Goal: Communication & Community: Answer question/provide support

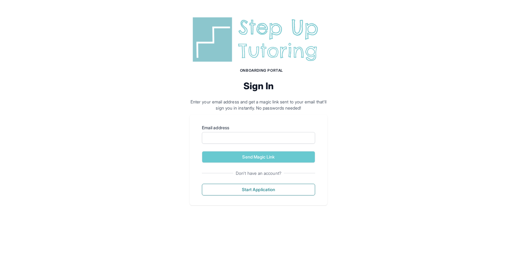
click at [231, 50] on img at bounding box center [259, 40] width 138 height 50
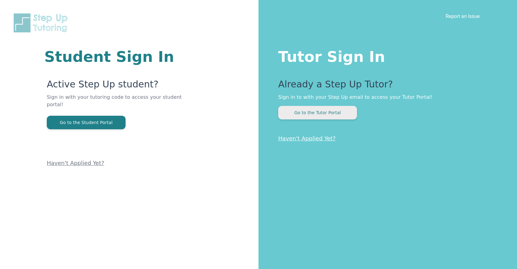
click at [351, 116] on button "Go to the Tutor Portal" at bounding box center [317, 113] width 79 height 14
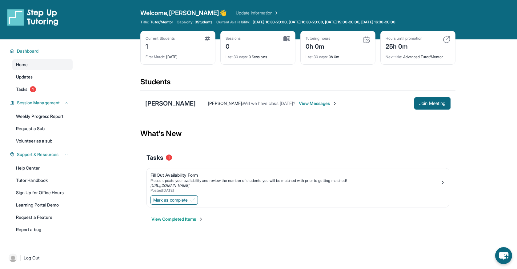
click at [301, 100] on span "View Messages" at bounding box center [318, 103] width 38 height 6
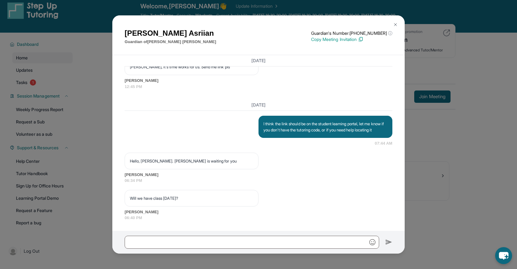
scroll to position [8, 0]
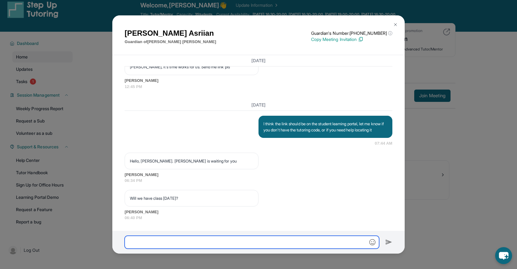
click at [218, 242] on input "text" at bounding box center [252, 242] width 255 height 13
type input "**********"
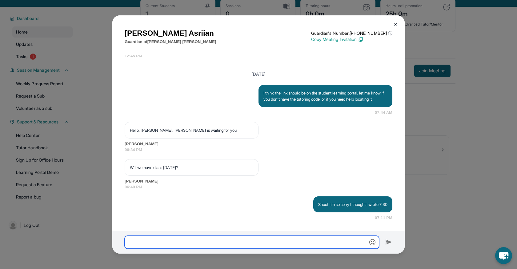
scroll to position [39, 0]
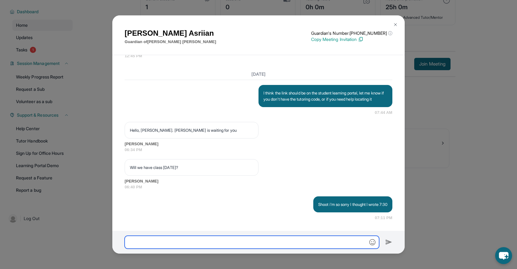
click at [255, 243] on input "text" at bounding box center [252, 242] width 255 height 13
click at [238, 241] on input "text" at bounding box center [252, 242] width 255 height 13
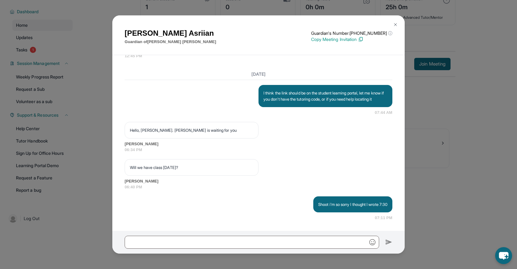
click at [397, 26] on img at bounding box center [395, 24] width 5 height 5
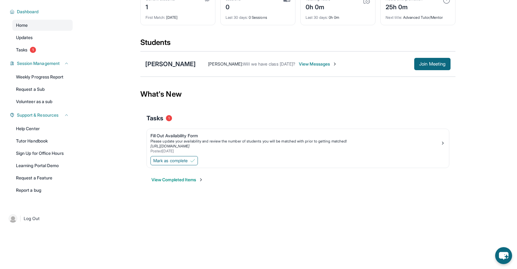
scroll to position [0, 0]
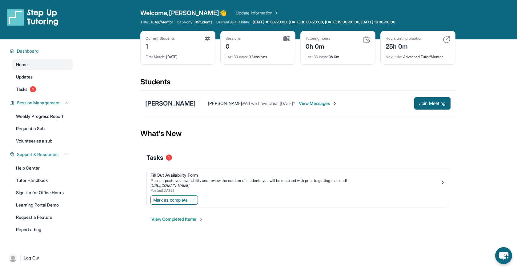
click at [171, 106] on div "[PERSON_NAME]" at bounding box center [170, 103] width 50 height 9
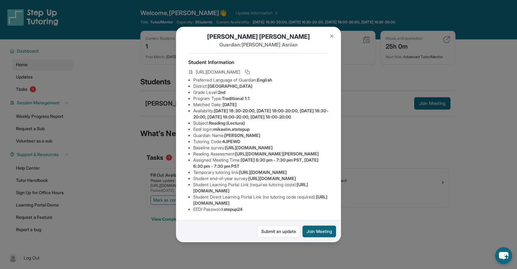
scroll to position [10, 0]
click at [332, 37] on img at bounding box center [331, 36] width 5 height 5
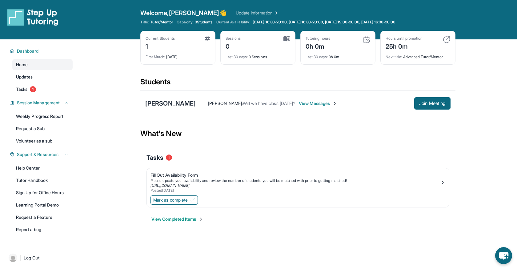
click at [321, 103] on span "View Messages" at bounding box center [318, 103] width 38 height 6
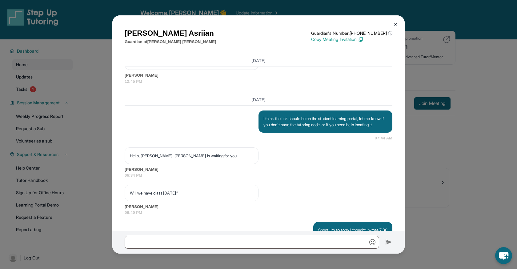
scroll to position [595, 0]
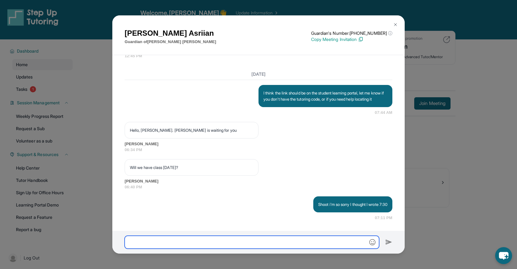
click at [235, 243] on input "text" at bounding box center [252, 242] width 255 height 13
click at [132, 243] on input "**********" at bounding box center [252, 242] width 255 height 13
click at [210, 243] on input "**********" at bounding box center [252, 242] width 255 height 13
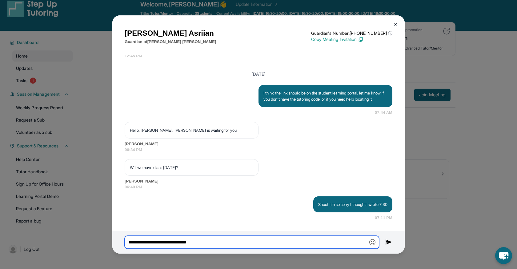
scroll to position [10, 0]
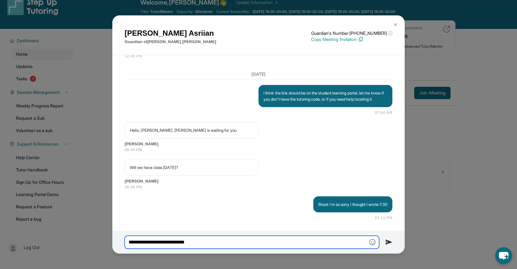
type input "**********"
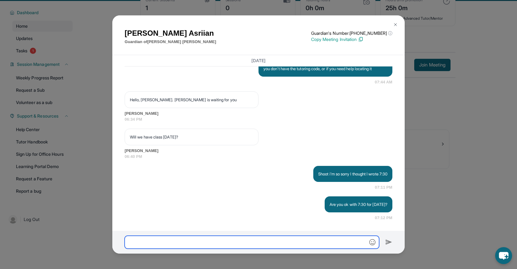
scroll to position [39, 0]
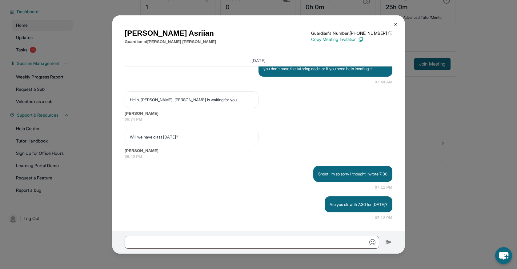
click at [396, 23] on img at bounding box center [395, 24] width 5 height 5
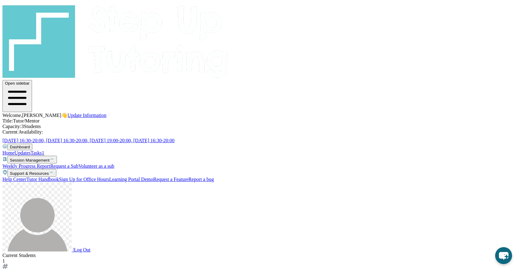
scroll to position [4, 0]
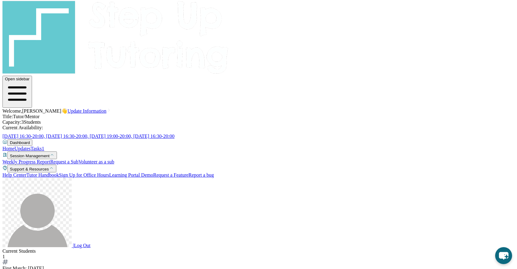
type input "*"
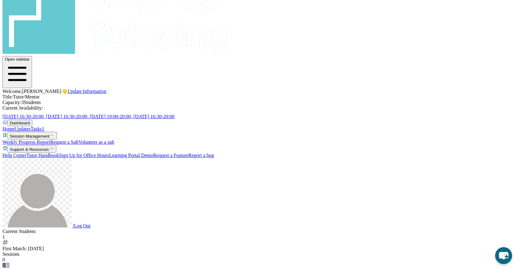
scroll to position [26, 0]
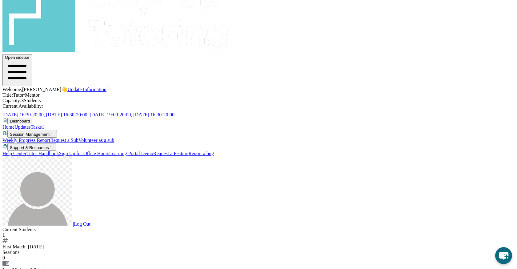
drag, startPoint x: 136, startPoint y: 242, endPoint x: 125, endPoint y: 242, distance: 11.4
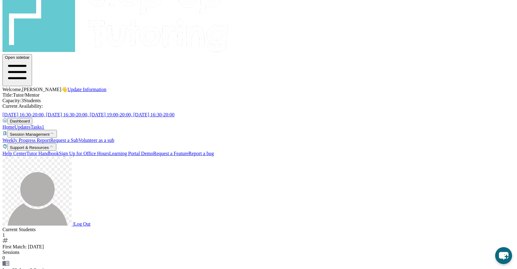
type input "**********"
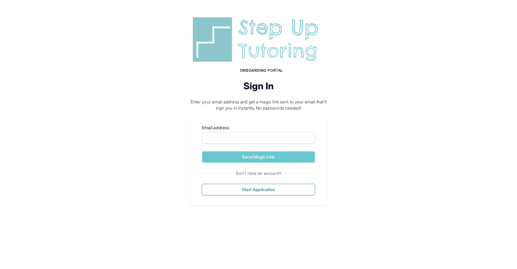
click at [240, 52] on img at bounding box center [259, 40] width 138 height 50
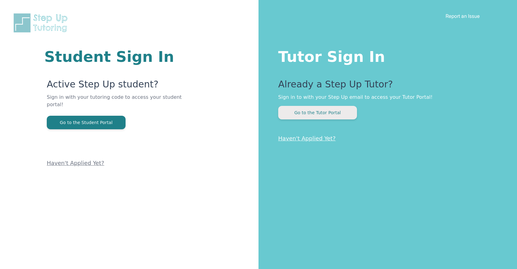
click at [315, 113] on button "Go to the Tutor Portal" at bounding box center [317, 113] width 79 height 14
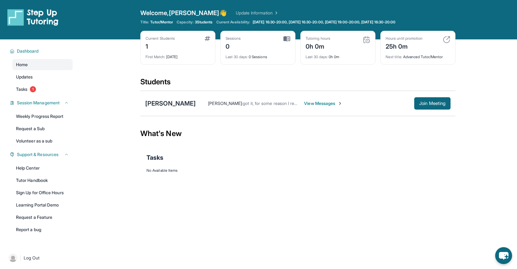
click at [339, 74] on div "Current Students 1 First Match : 3 days ago Sessions 0 Last 30 days : 0 Session…" at bounding box center [297, 54] width 315 height 46
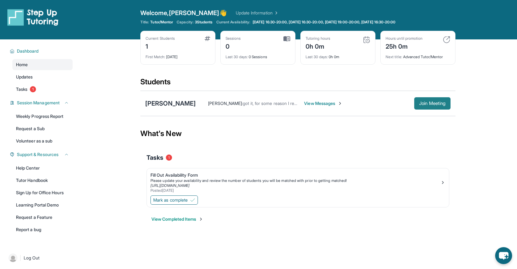
click at [436, 103] on span "Join Meeting" at bounding box center [432, 104] width 26 height 4
